Goal: Information Seeking & Learning: Learn about a topic

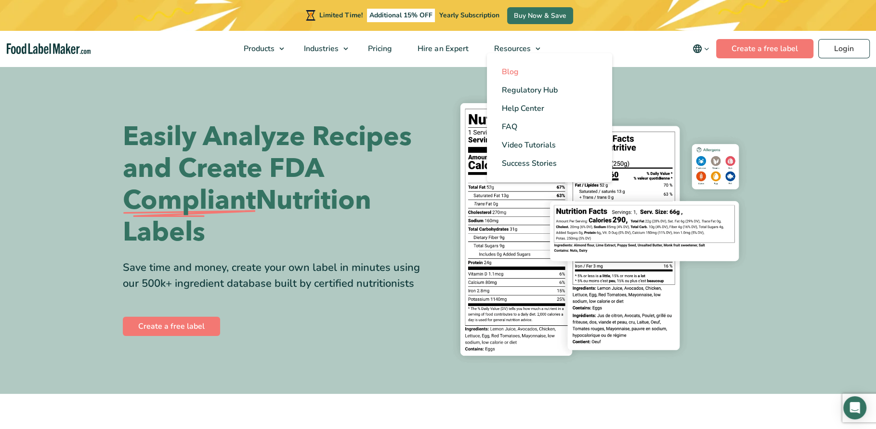
drag, startPoint x: 0, startPoint y: 0, endPoint x: 508, endPoint y: 71, distance: 512.5
click at [508, 71] on span "Blog" at bounding box center [509, 71] width 17 height 11
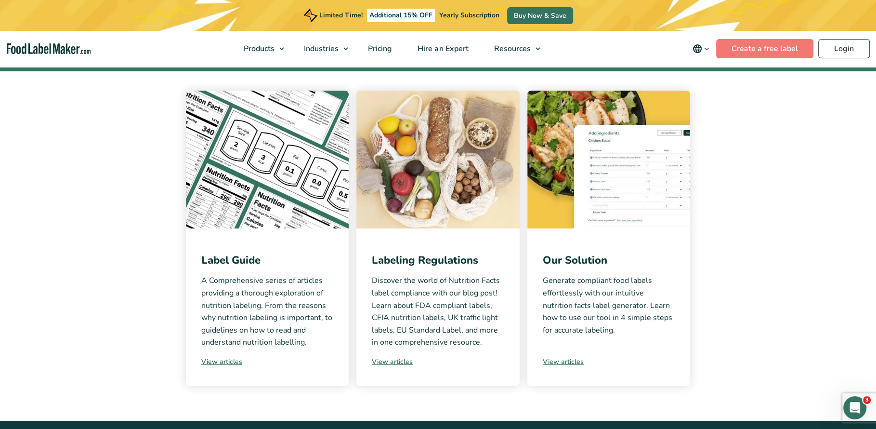
scroll to position [195, 0]
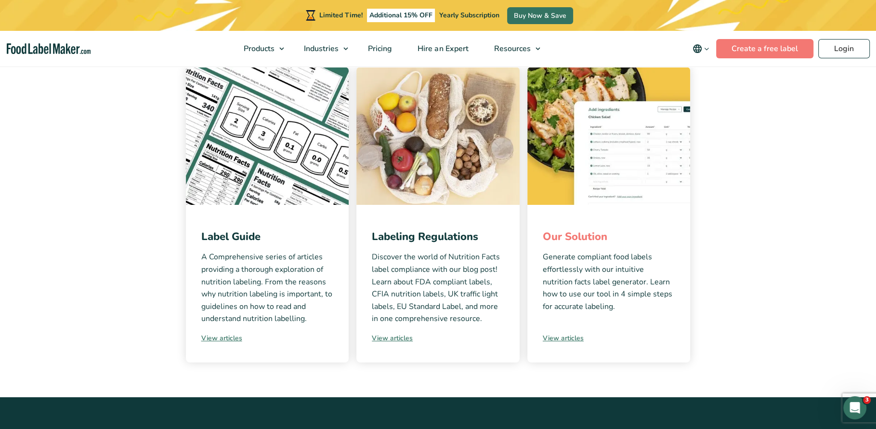
click at [564, 238] on link "Our Solution" at bounding box center [575, 236] width 65 height 14
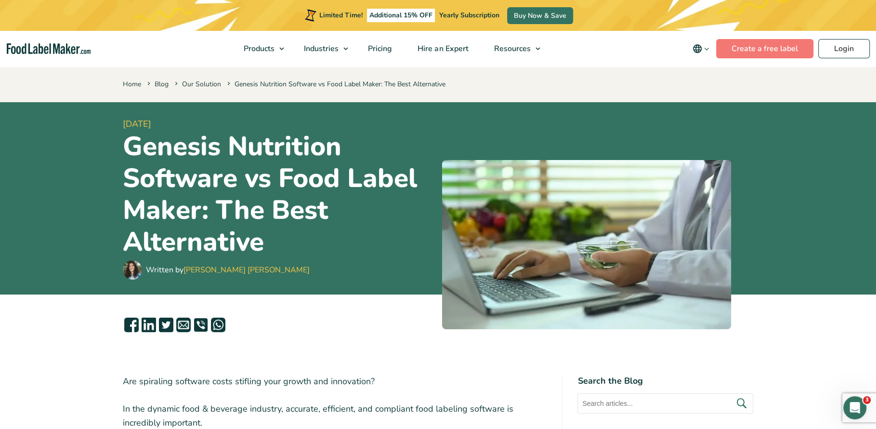
click at [244, 152] on h1 "Genesis Nutrition Software vs Food Label Maker: The Best Alternative" at bounding box center [279, 194] width 312 height 127
